Goal: Transaction & Acquisition: Download file/media

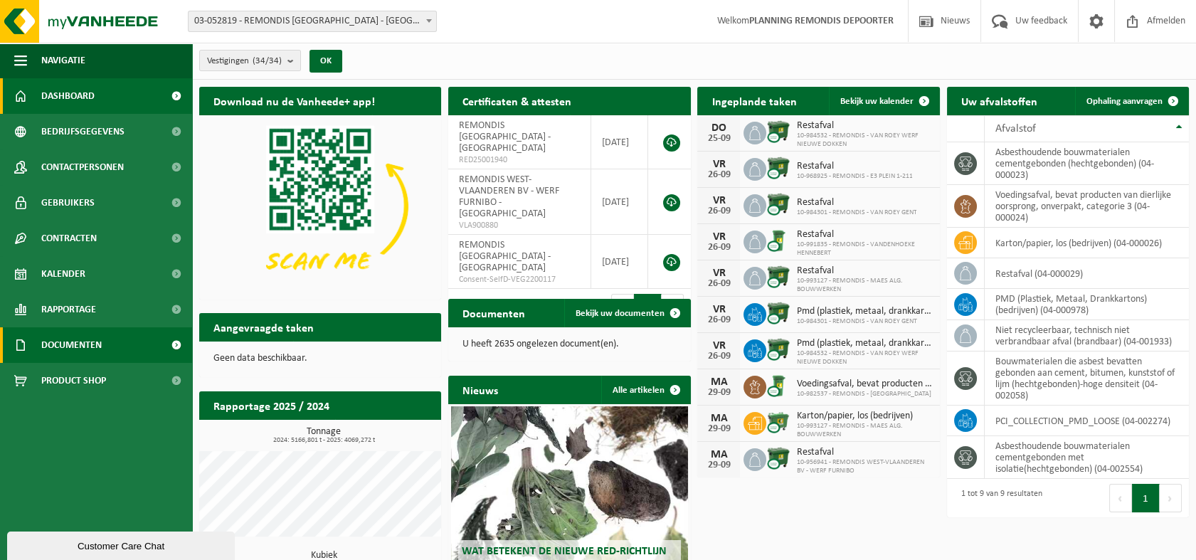
click at [73, 347] on span "Documenten" at bounding box center [71, 345] width 60 height 36
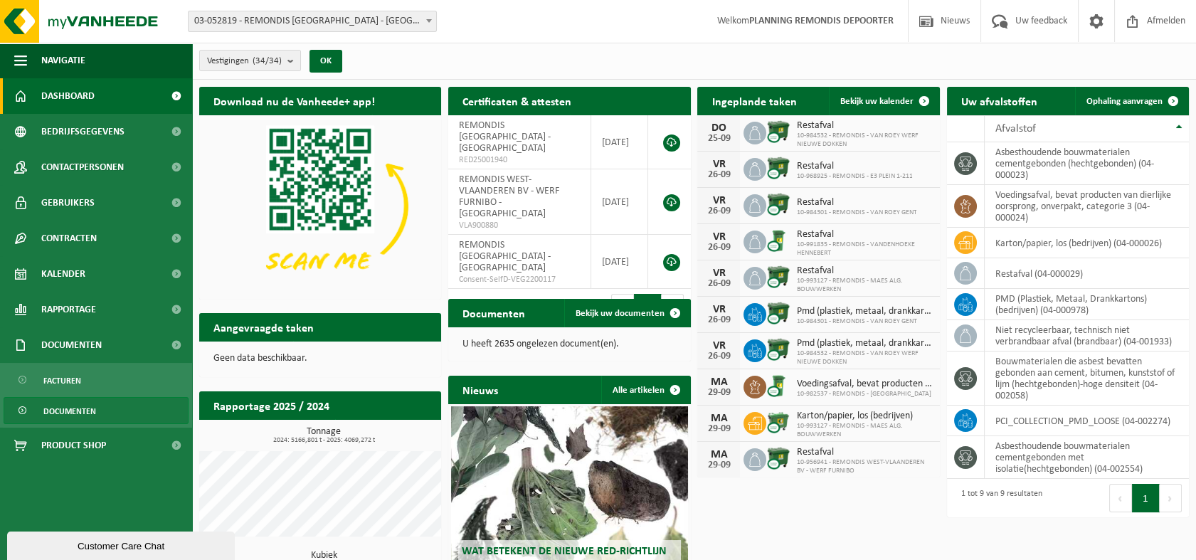
click at [78, 416] on span "Documenten" at bounding box center [69, 411] width 53 height 27
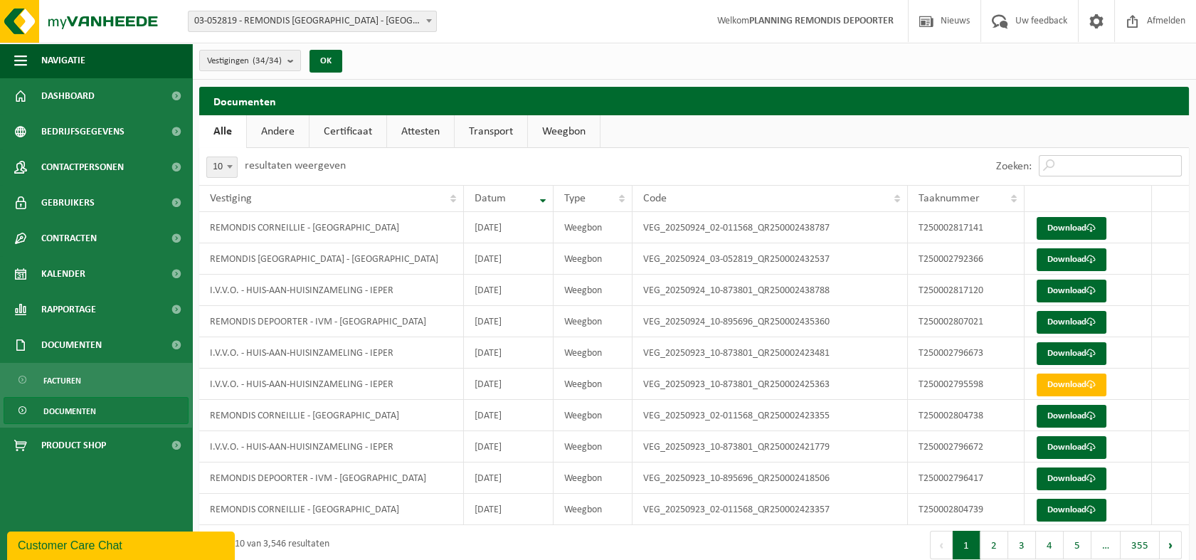
drag, startPoint x: 1068, startPoint y: 167, endPoint x: 1087, endPoint y: 164, distance: 19.5
click at [1068, 166] on input "Zoeken:" at bounding box center [1109, 165] width 143 height 21
paste input "T250002804738"
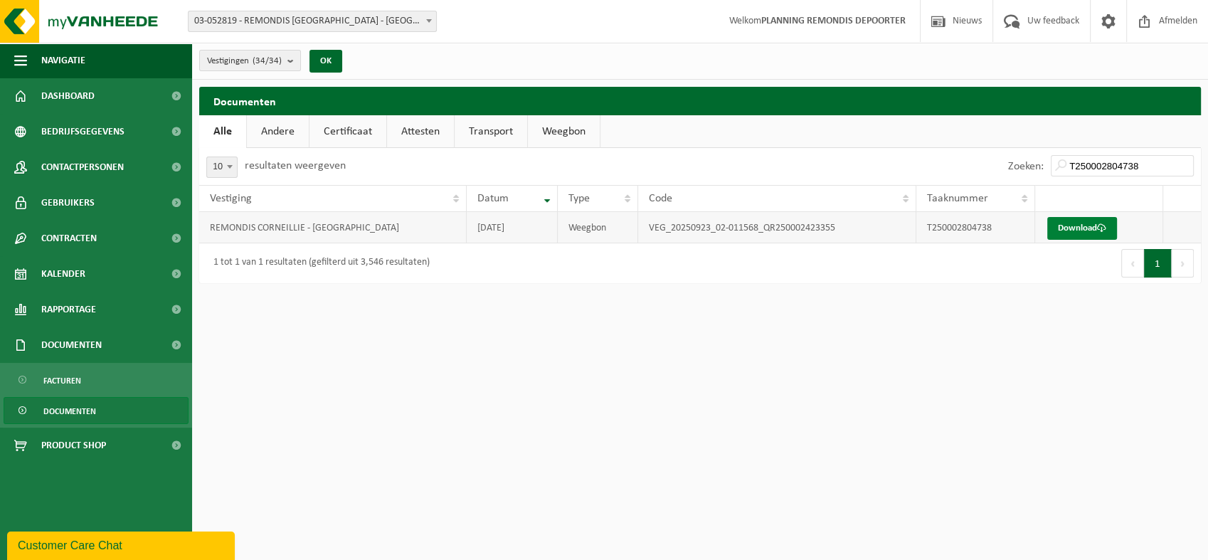
click at [1064, 225] on link "Download" at bounding box center [1082, 228] width 70 height 23
drag, startPoint x: 1147, startPoint y: 168, endPoint x: 990, endPoint y: 169, distance: 156.5
click at [990, 169] on div "Zoeken: T250002804738" at bounding box center [950, 166] width 501 height 37
paste input "9"
type input "T250002804739"
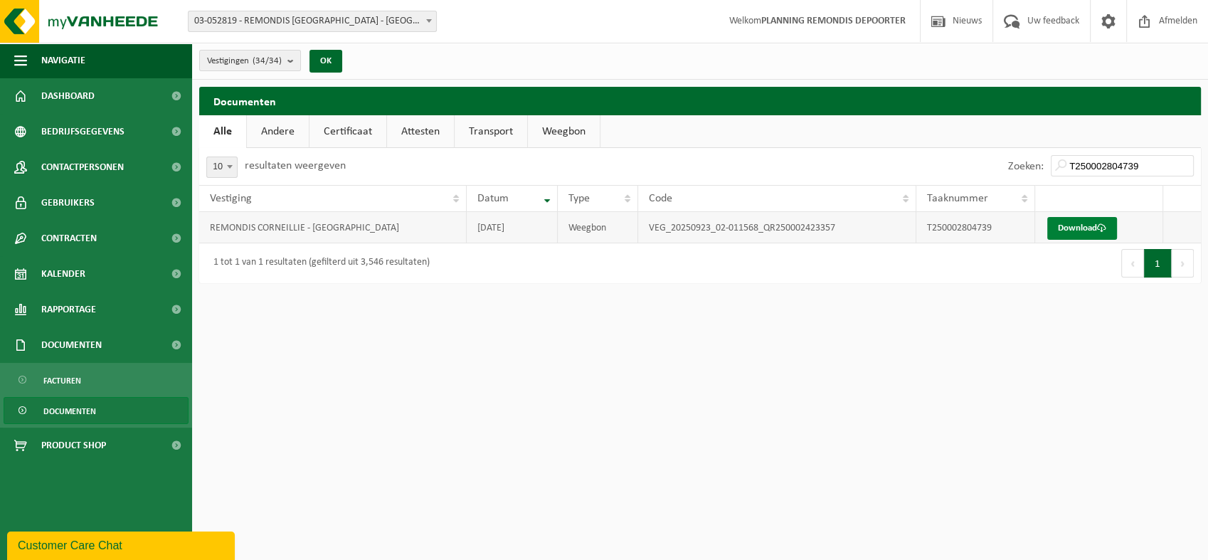
click at [1071, 228] on link "Download" at bounding box center [1082, 228] width 70 height 23
